Goal: Task Accomplishment & Management: Use online tool/utility

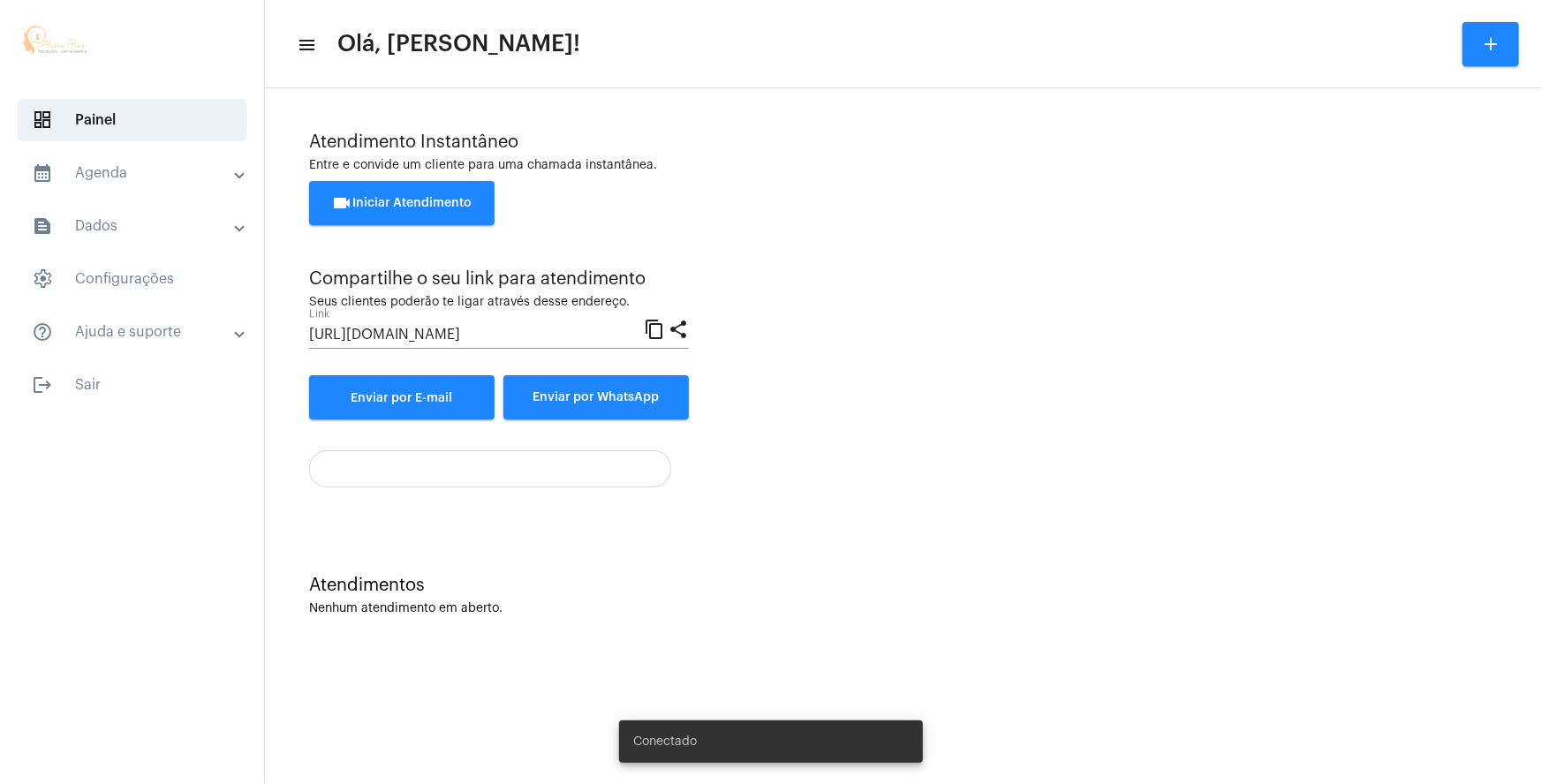
click at [407, 191] on button "videocam Iniciar Atendimento" at bounding box center [401, 203] width 185 height 44
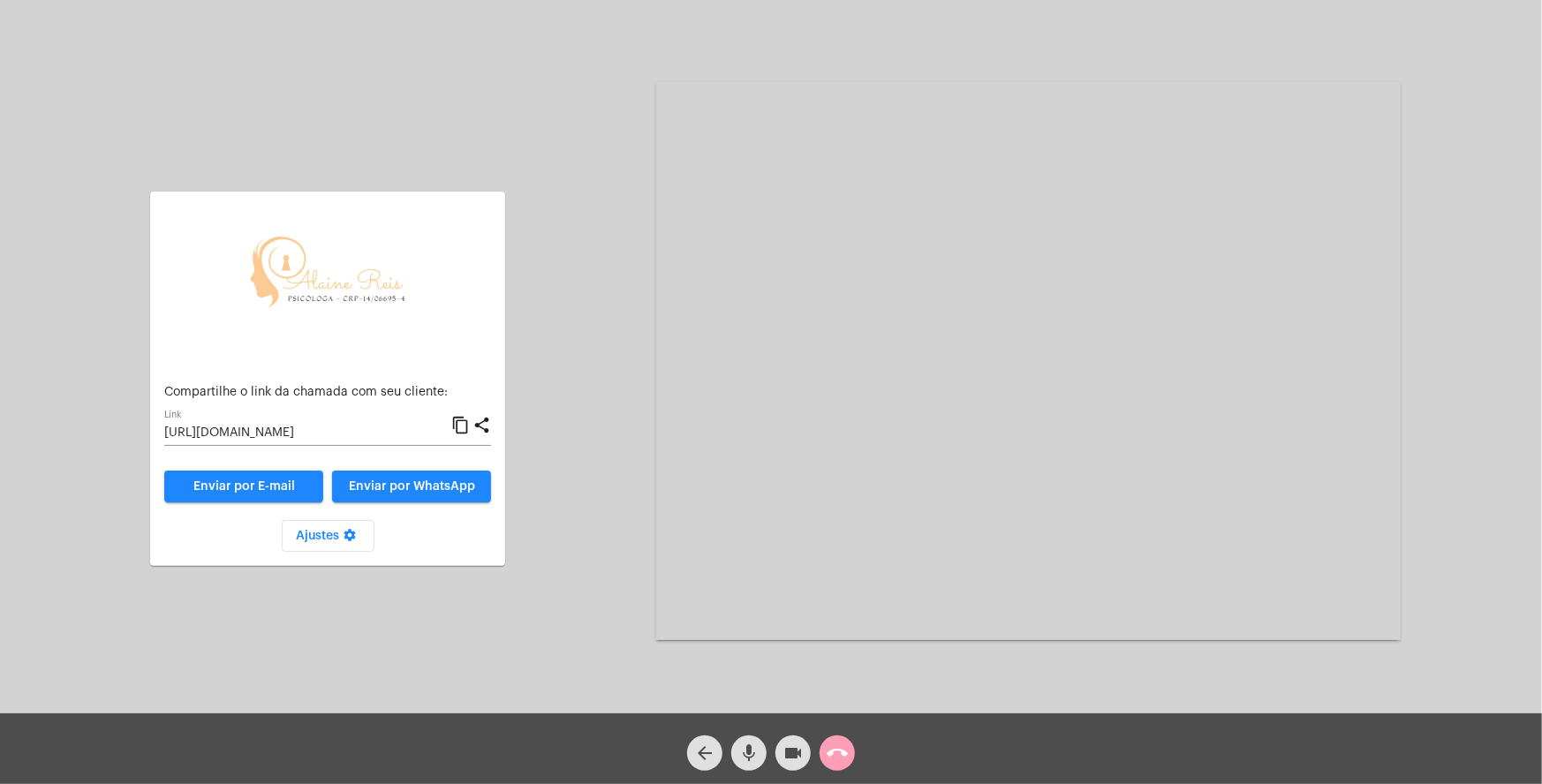
click at [829, 758] on mat-icon "call_end" at bounding box center [836, 752] width 21 height 21
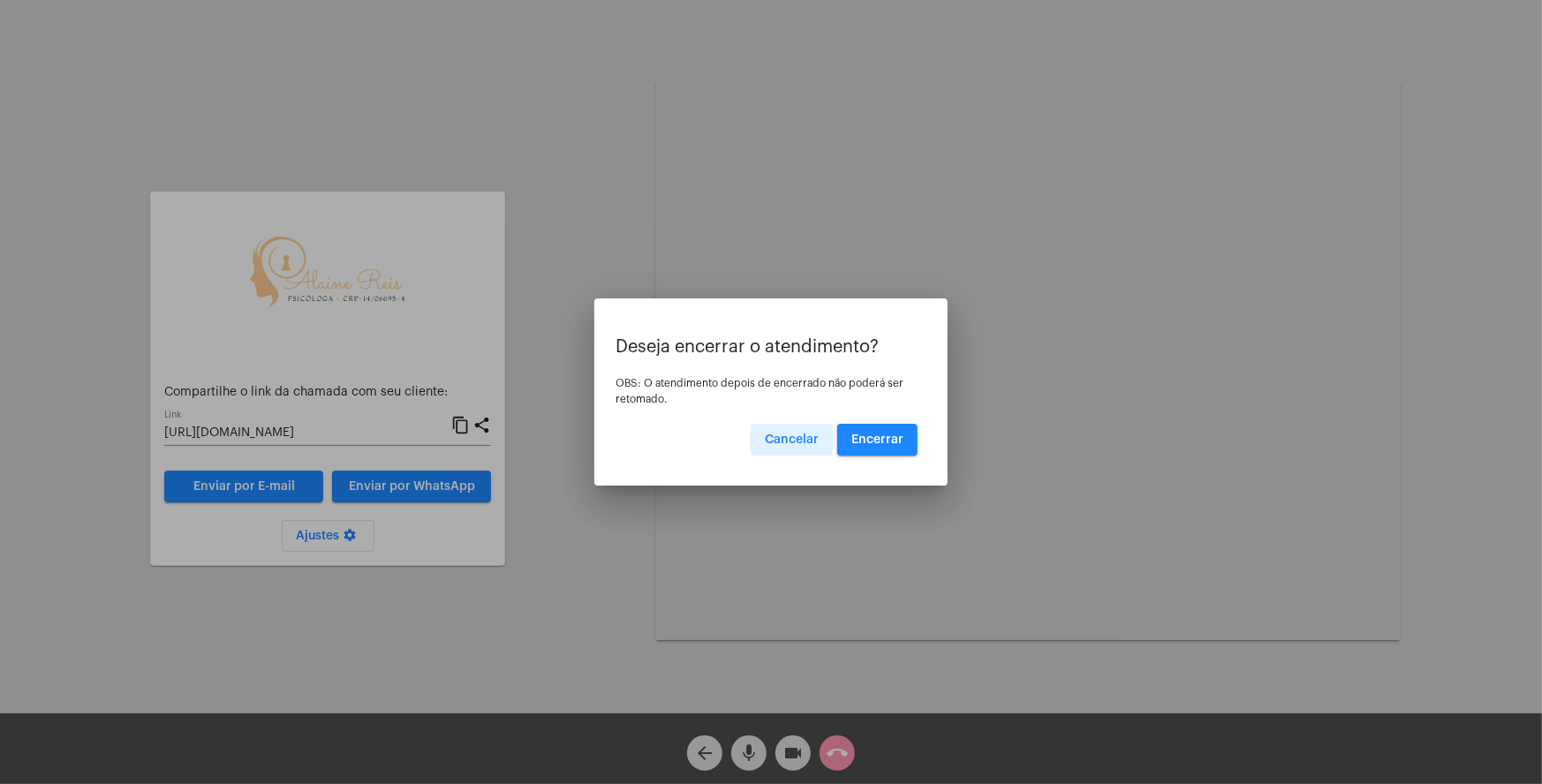
click at [888, 429] on button "Encerrar" at bounding box center [877, 439] width 80 height 32
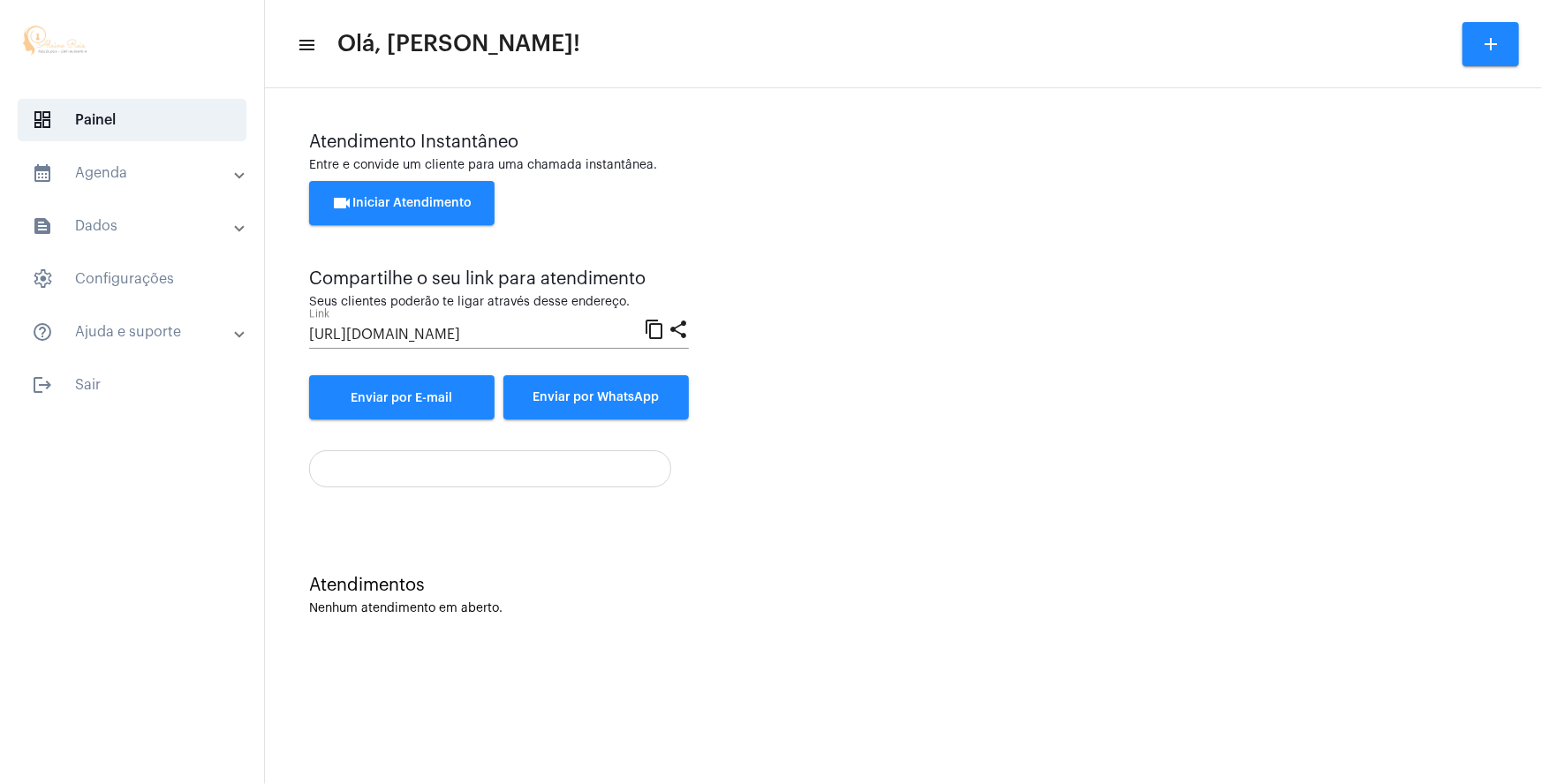
click at [1086, 410] on div "Atendimento Instantâneo Entre e convide um cliente para uma chamada instantânea…" at bounding box center [903, 275] width 1188 height 287
